Goal: Task Accomplishment & Management: Manage account settings

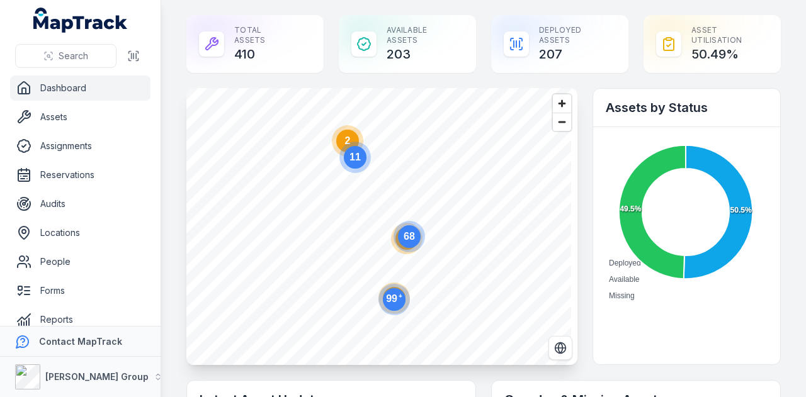
click at [404, 236] on text "68" at bounding box center [409, 236] width 11 height 11
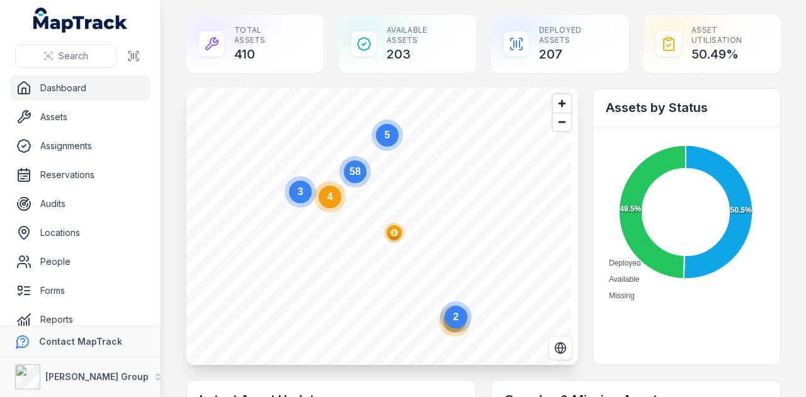
click at [393, 235] on circle "button" at bounding box center [393, 232] width 7 height 7
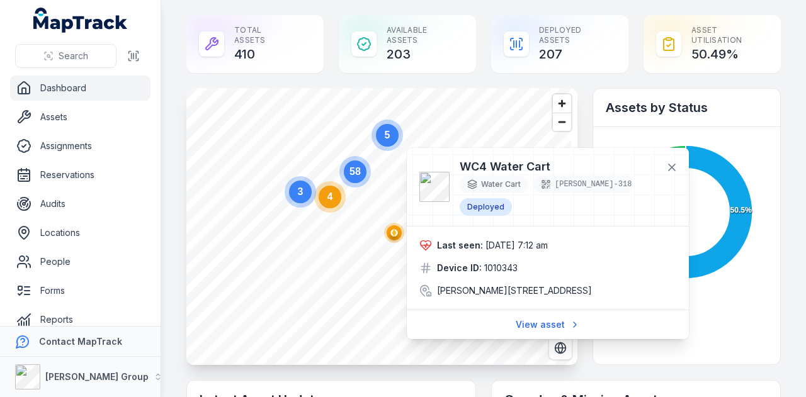
click at [329, 205] on circle at bounding box center [330, 197] width 23 height 23
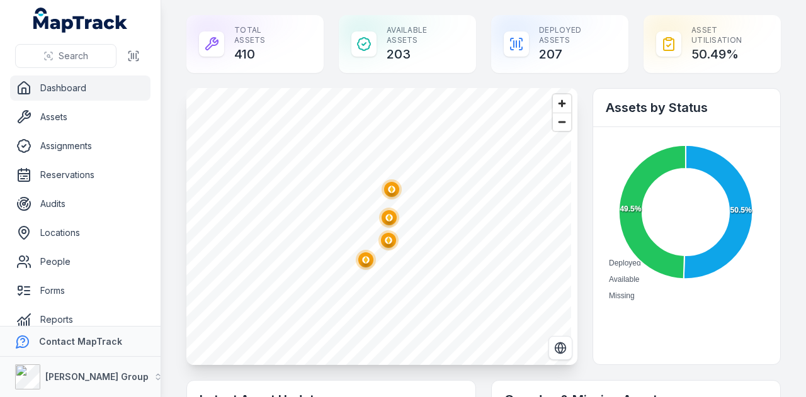
click at [391, 187] on polygon "button" at bounding box center [391, 189] width 4 height 7
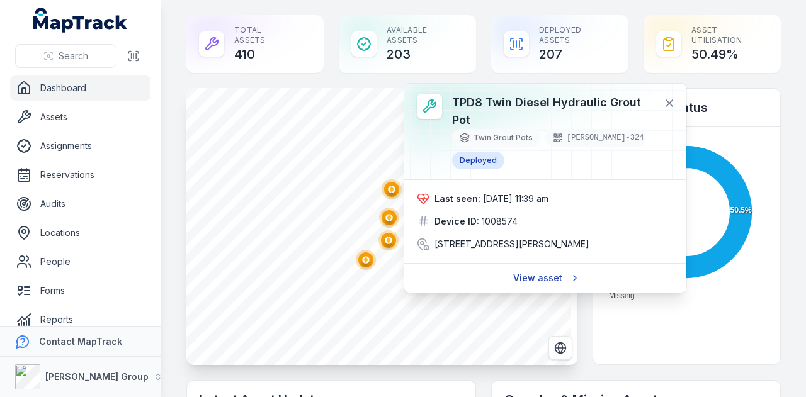
click at [526, 289] on link "View asset" at bounding box center [545, 278] width 81 height 24
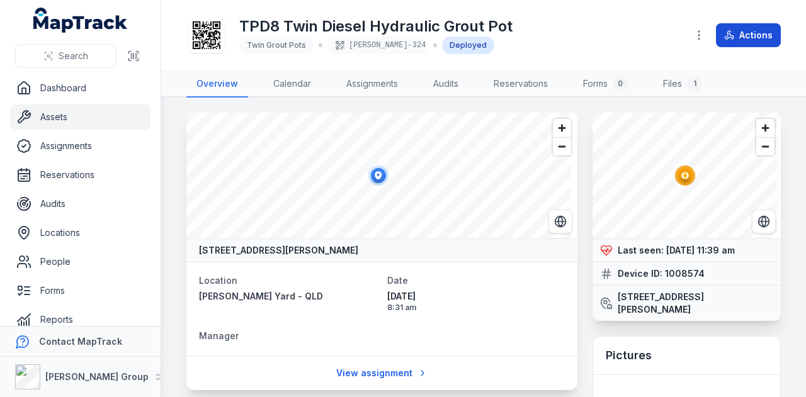
click at [750, 28] on button "Actions" at bounding box center [748, 35] width 65 height 24
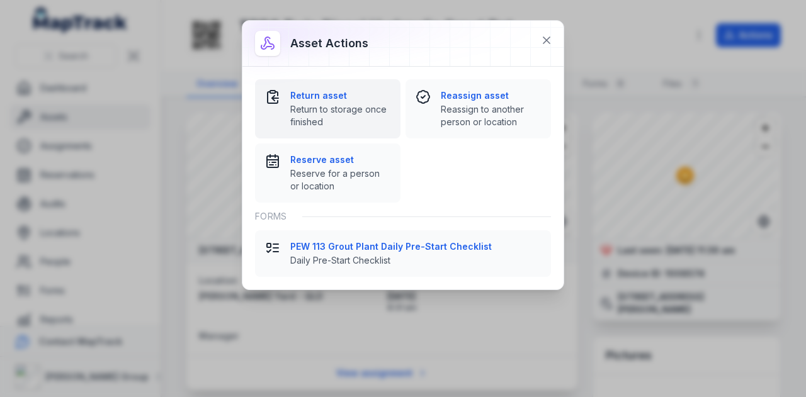
click at [337, 93] on strong "Return asset" at bounding box center [340, 95] width 100 height 13
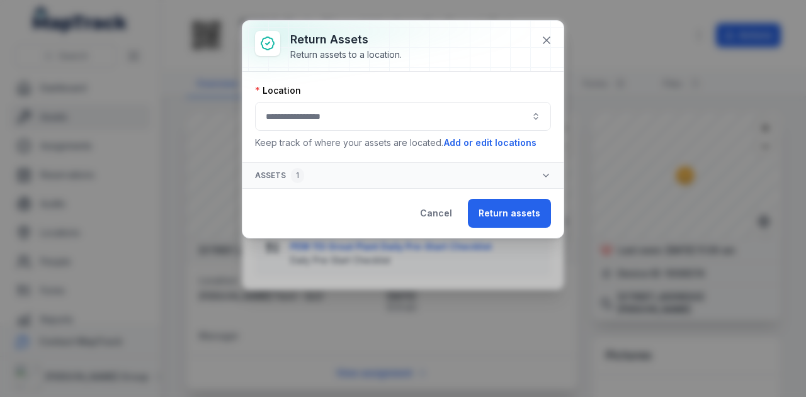
click at [351, 111] on button "button" at bounding box center [403, 116] width 296 height 29
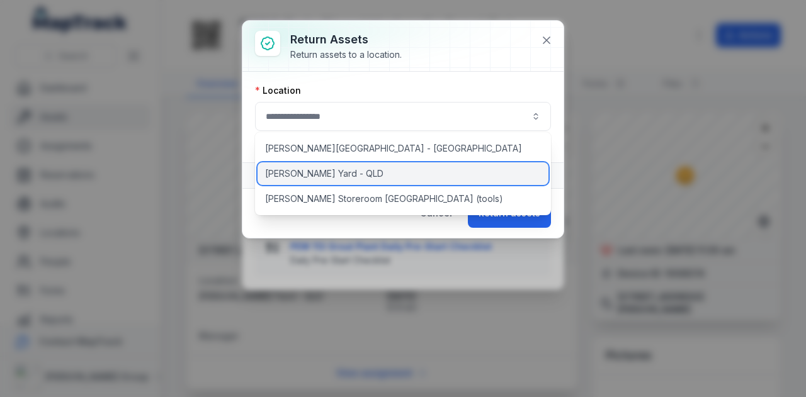
click at [345, 169] on div "[PERSON_NAME] Yard - QLD" at bounding box center [404, 173] width 292 height 23
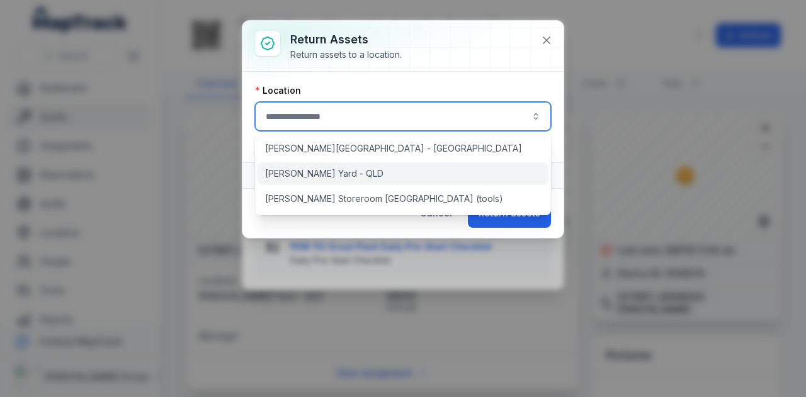
type input "**********"
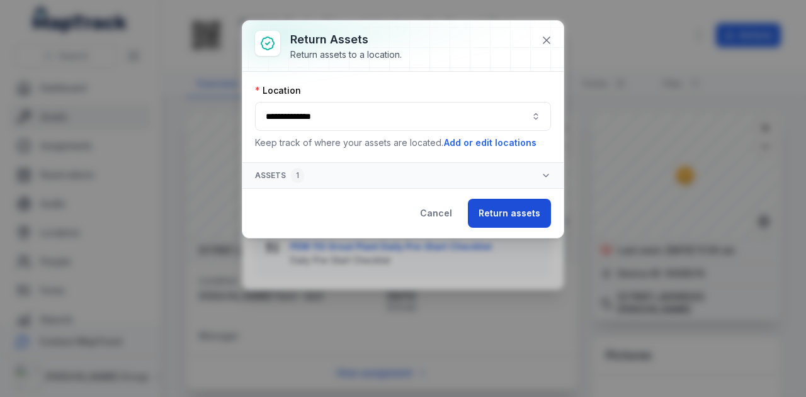
click at [501, 210] on button "Return assets" at bounding box center [509, 213] width 83 height 29
